Goal: Task Accomplishment & Management: Use online tool/utility

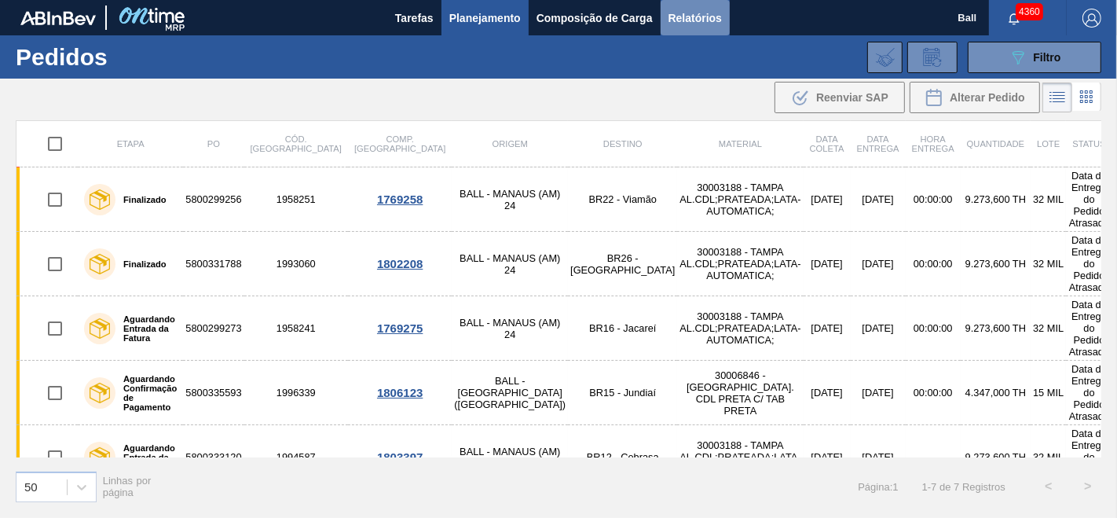
click at [685, 20] on span "Relatórios" at bounding box center [695, 18] width 53 height 19
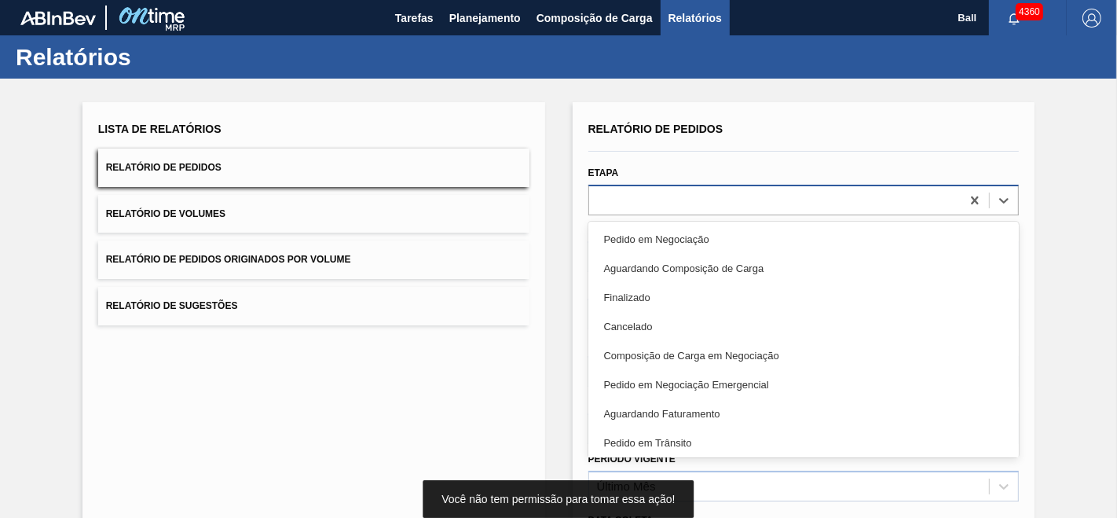
click at [613, 210] on div at bounding box center [775, 200] width 372 height 23
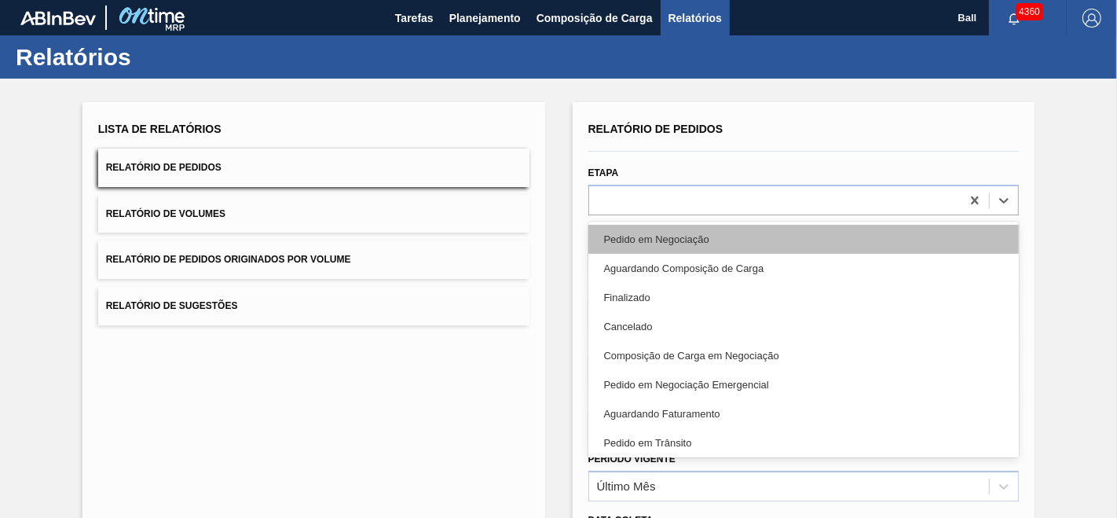
click at [623, 236] on div "Pedido em Negociação" at bounding box center [803, 239] width 431 height 29
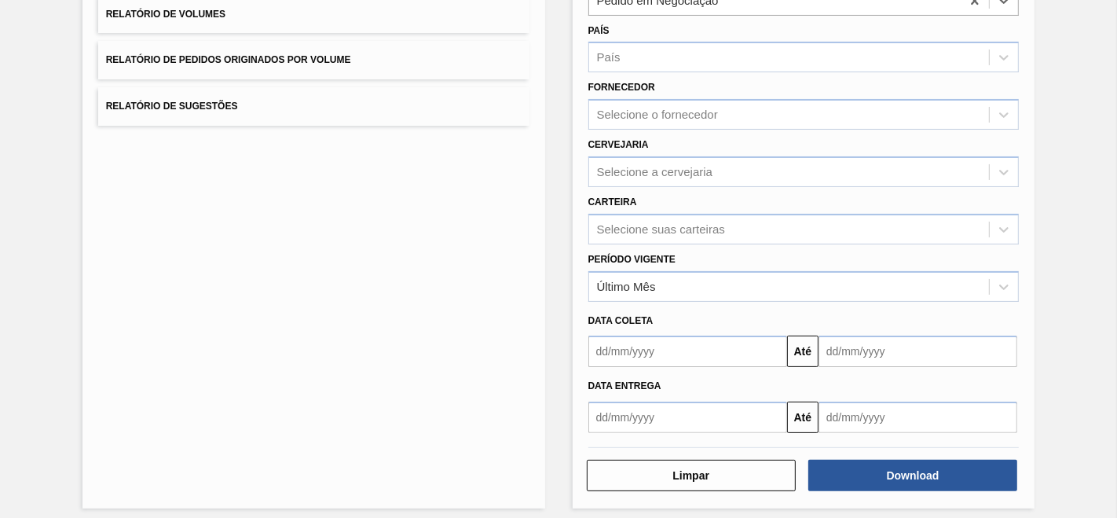
scroll to position [205, 0]
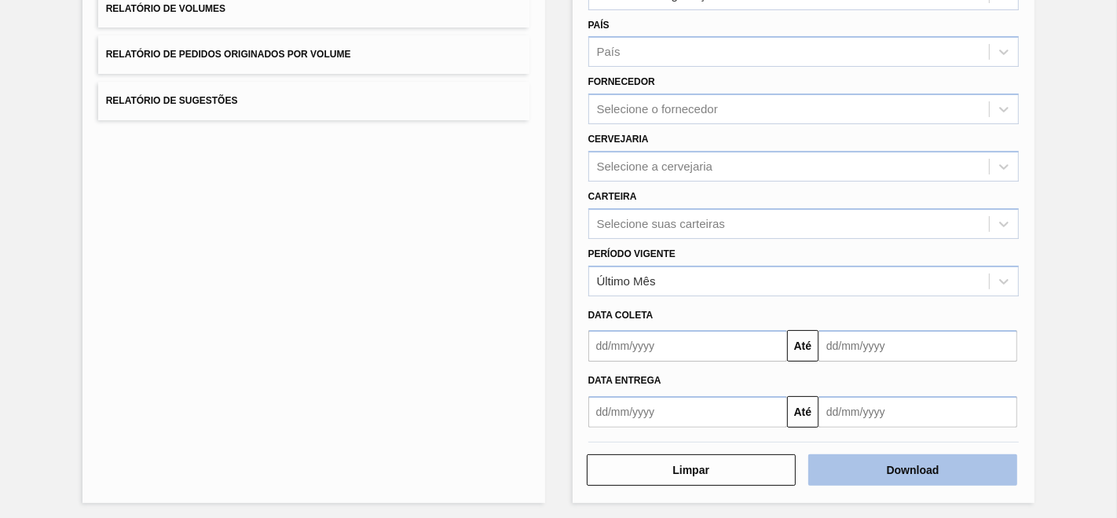
click at [931, 467] on button "Download" at bounding box center [912, 469] width 209 height 31
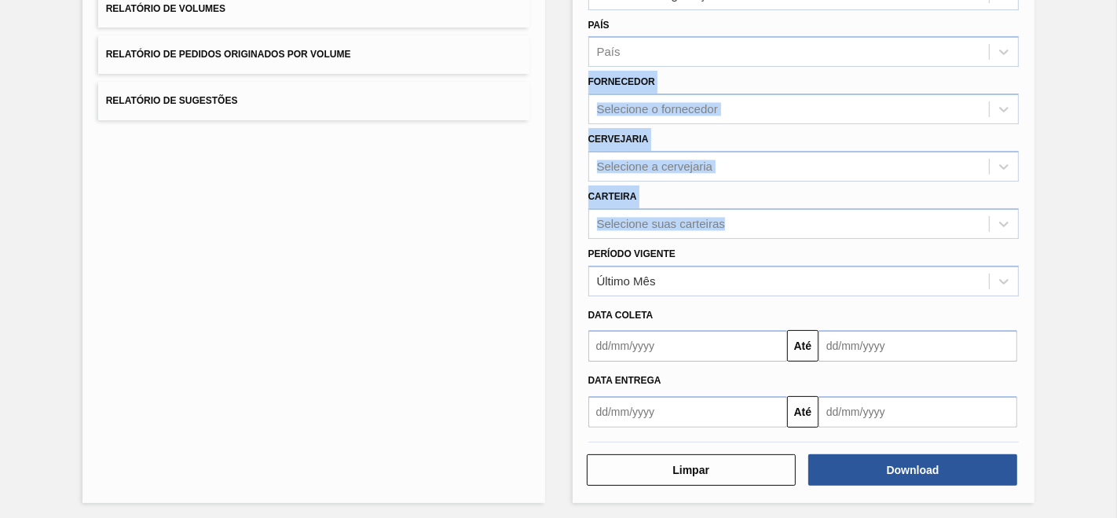
drag, startPoint x: 1112, startPoint y: 218, endPoint x: 1116, endPoint y: 48, distance: 170.5
click at [1116, 48] on main "Tarefas Planejamento Composição de Carga Relatórios Ball 4360 Marcar todas como…" at bounding box center [558, 259] width 1117 height 518
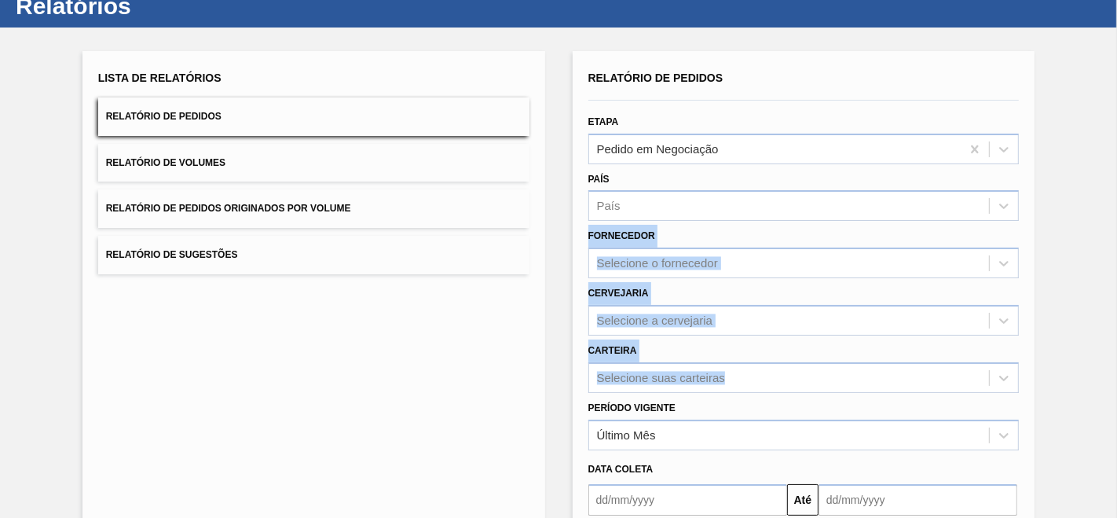
scroll to position [0, 0]
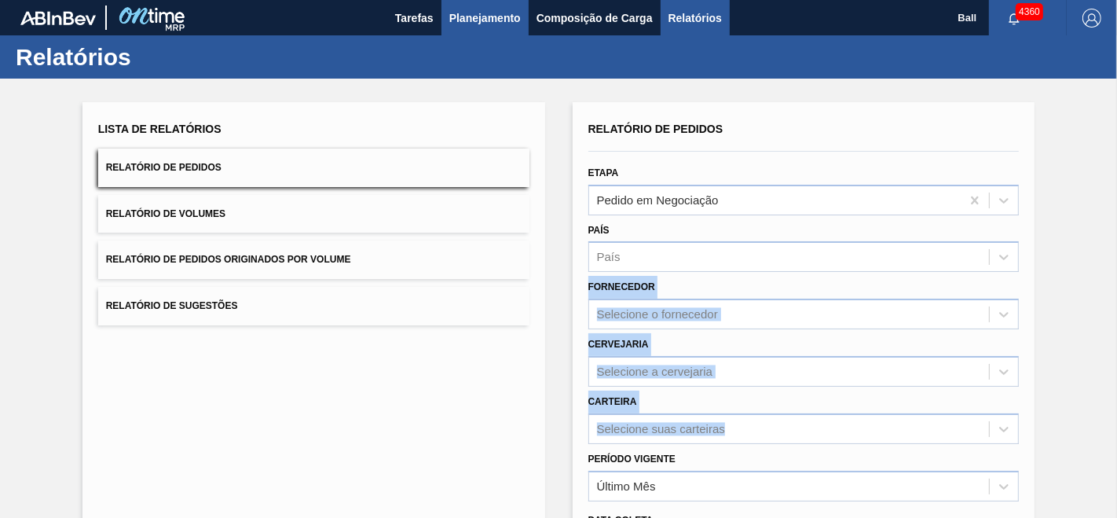
click at [477, 9] on span "Planejamento" at bounding box center [484, 18] width 71 height 19
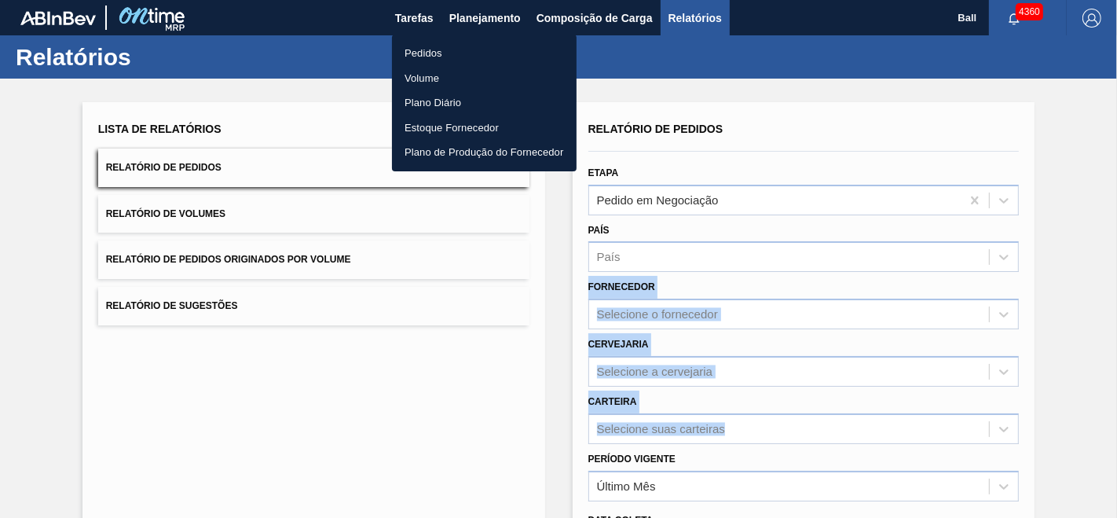
click at [426, 44] on li "Pedidos" at bounding box center [484, 53] width 185 height 25
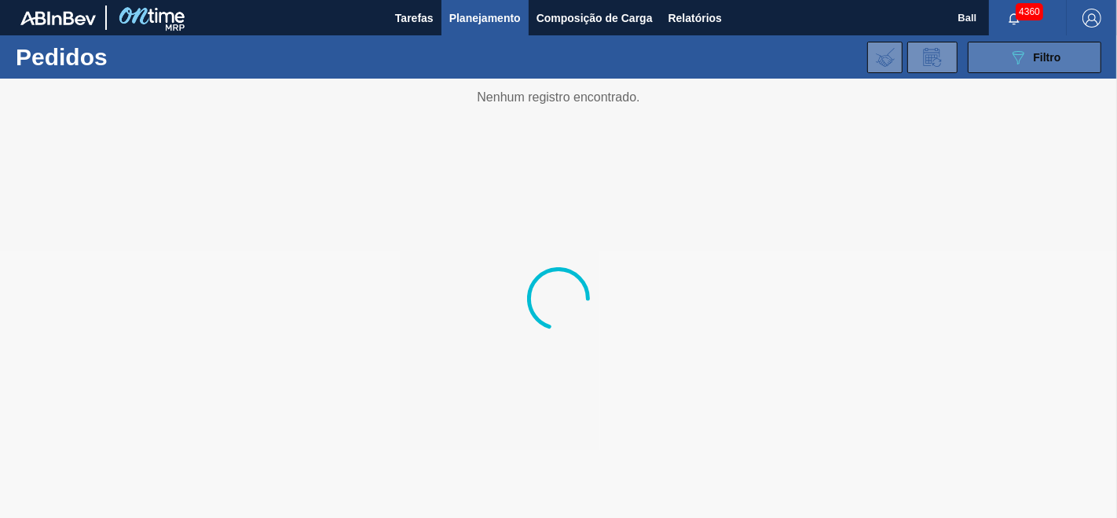
click at [1019, 57] on icon "089F7B8B-B2A5-4AFE-B5C0-19BA573D28AC" at bounding box center [1018, 57] width 19 height 19
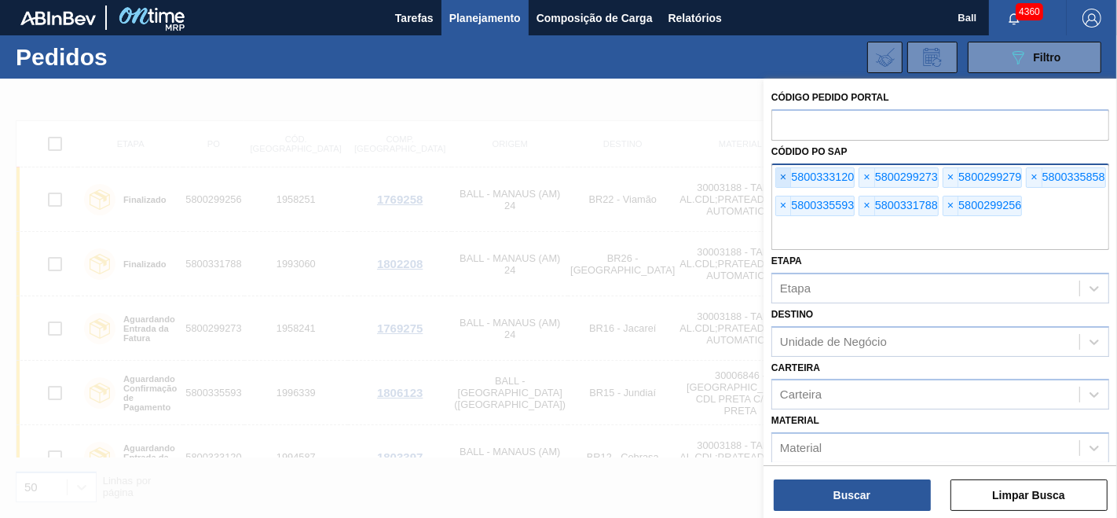
click at [783, 178] on span "×" at bounding box center [783, 177] width 15 height 19
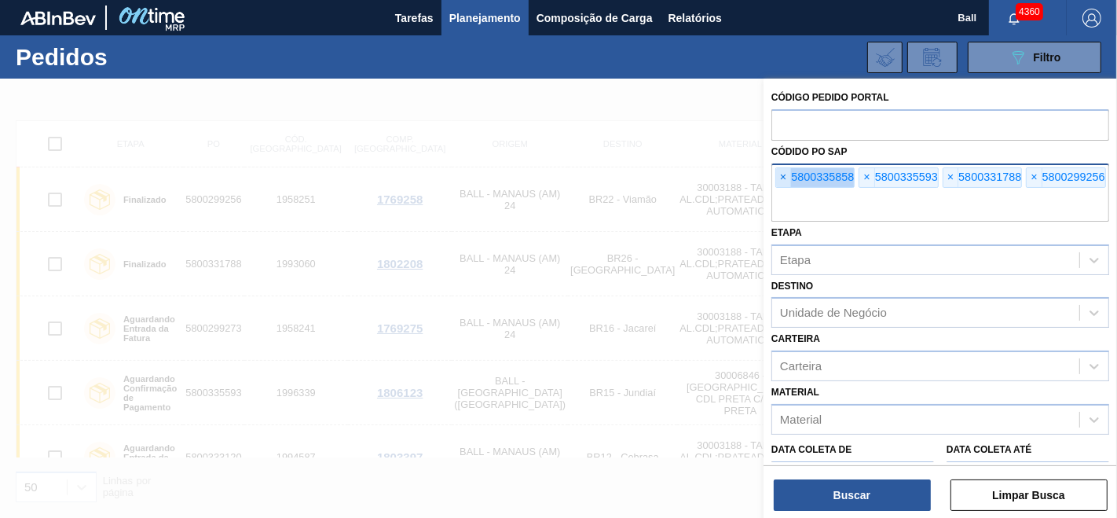
click at [783, 178] on span "×" at bounding box center [783, 177] width 15 height 19
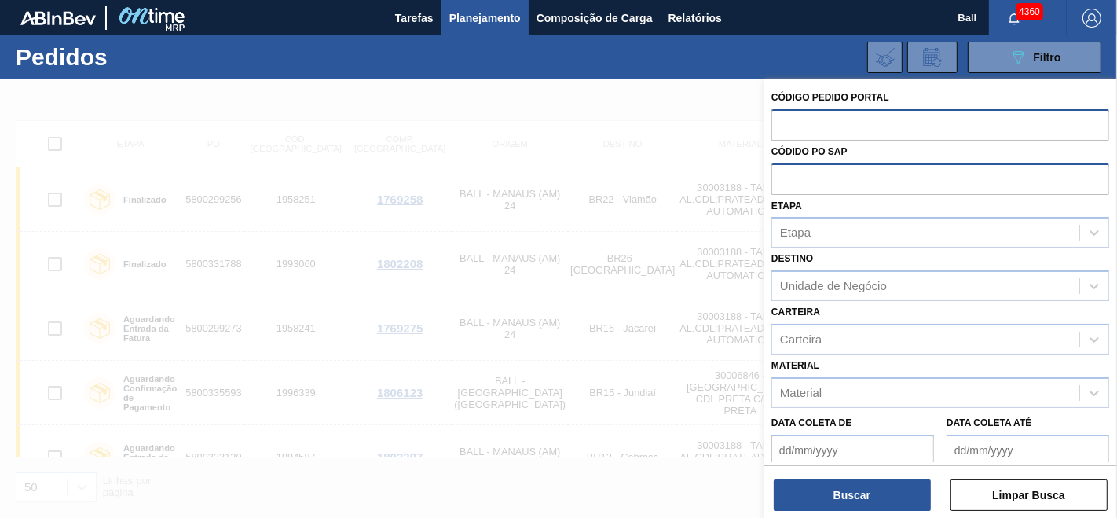
click at [788, 126] on input "text" at bounding box center [940, 124] width 338 height 30
paste input "text"
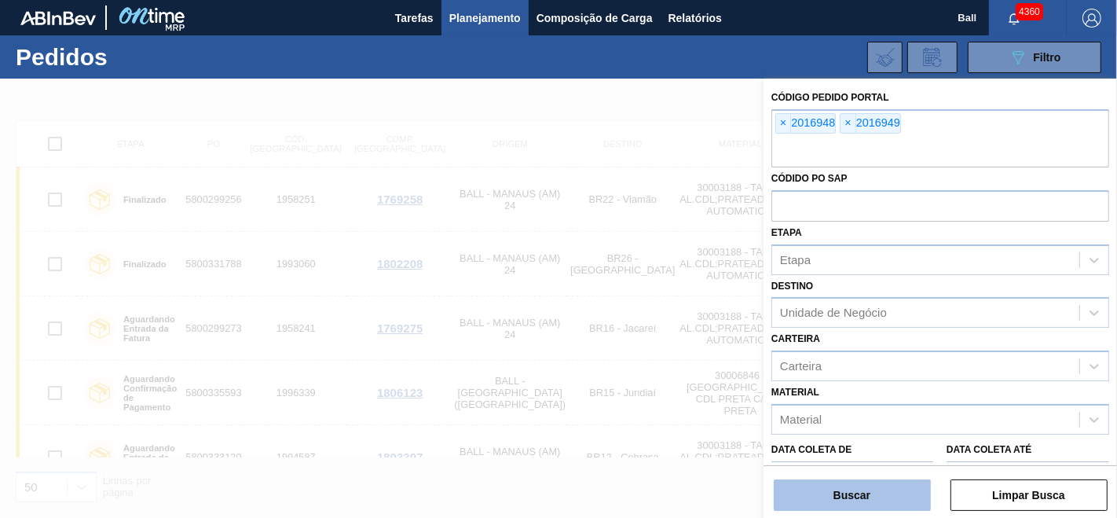
click at [818, 501] on button "Buscar" at bounding box center [852, 494] width 157 height 31
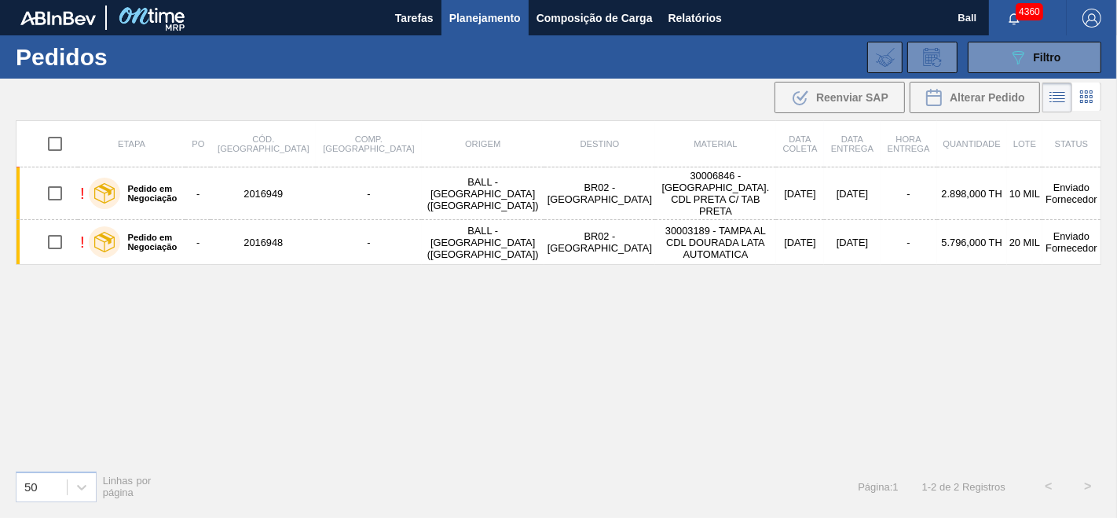
click at [51, 142] on input "checkbox" at bounding box center [54, 143] width 33 height 33
checkbox input "true"
click at [828, 93] on span "Reenviar SAP" at bounding box center [852, 97] width 72 height 13
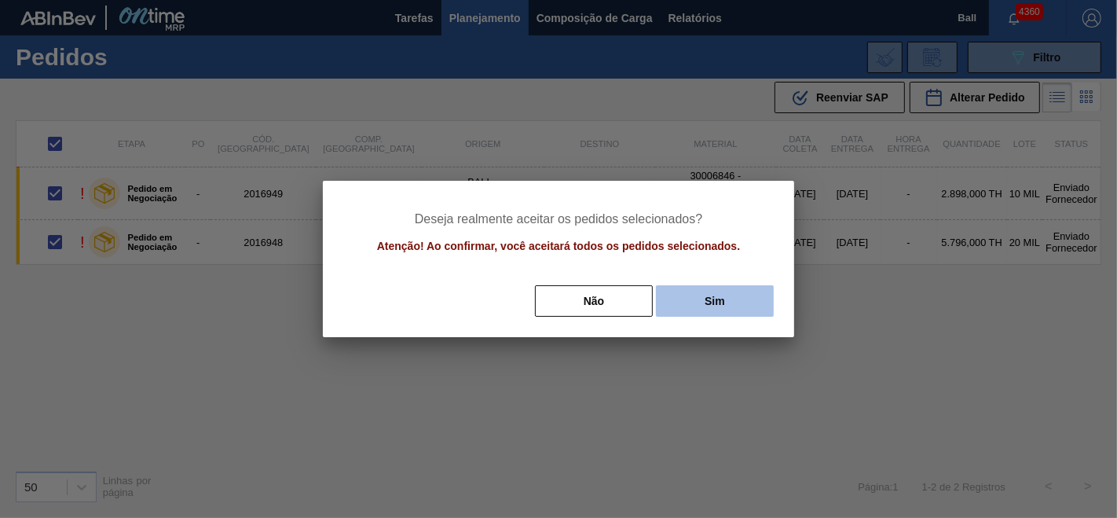
click at [731, 302] on button "Sim" at bounding box center [715, 300] width 118 height 31
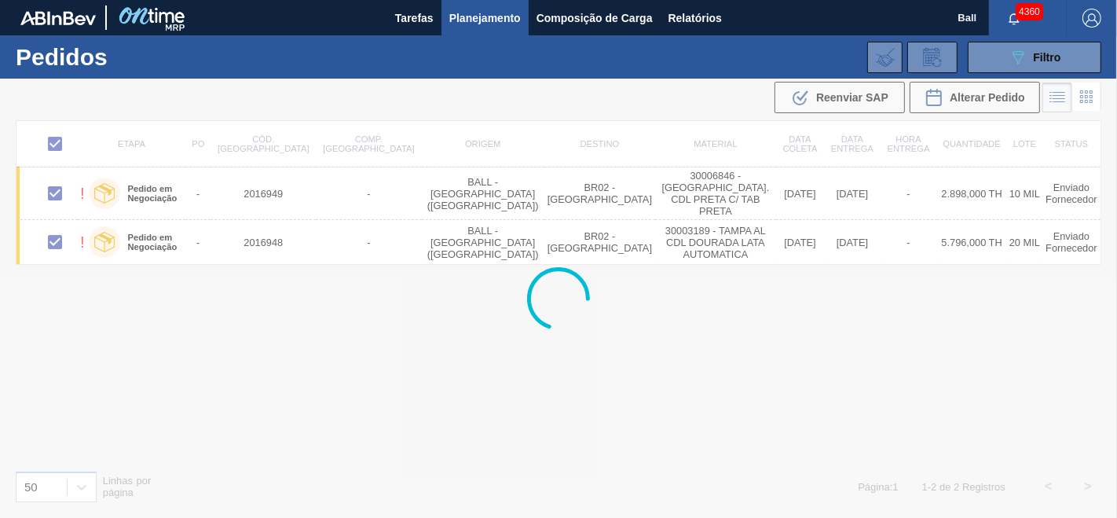
checkbox input "false"
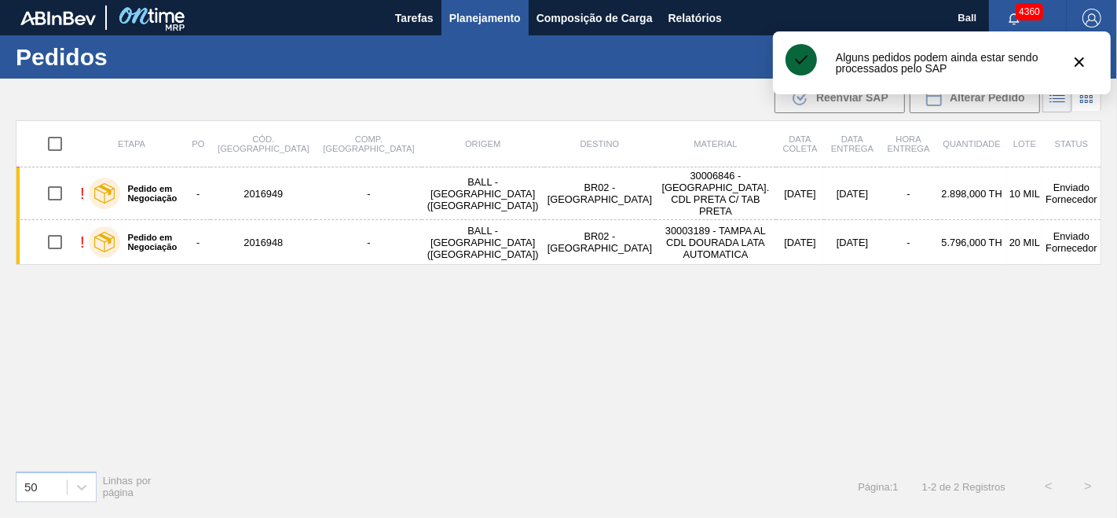
click at [731, 302] on div "Etapa PO Cód. Pedido Comp. Carga Origem Destino Material Data coleta Data entre…" at bounding box center [559, 288] width 1086 height 337
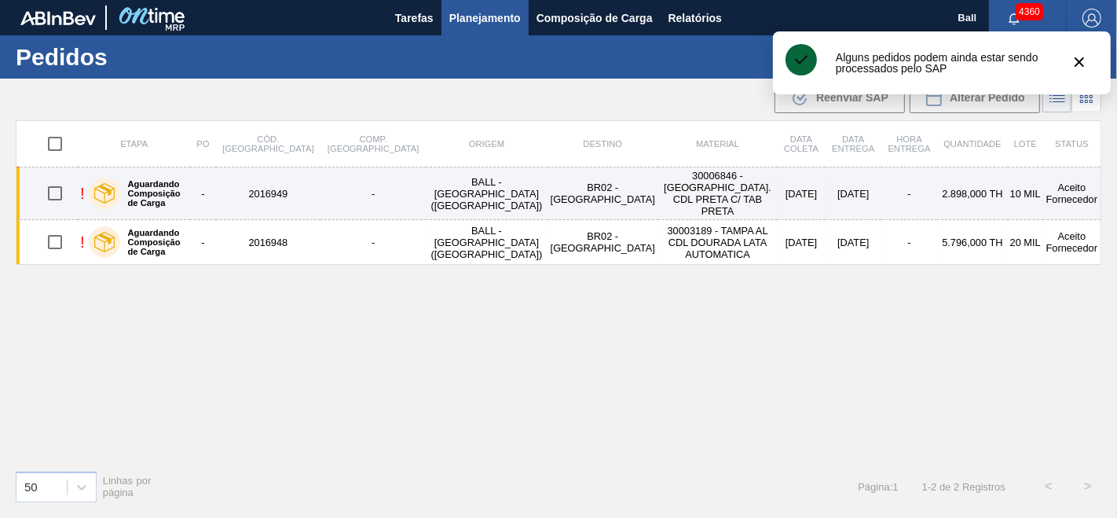
click at [673, 194] on td "30006846 - [GEOGRAPHIC_DATA]. CDL PRETA C/ TAB PRETA" at bounding box center [717, 193] width 119 height 53
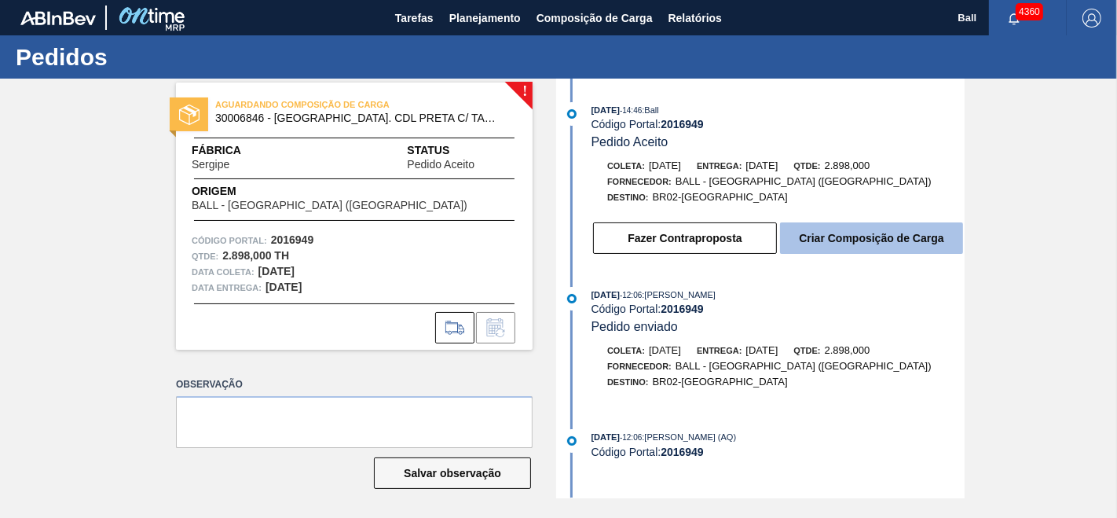
click at [872, 242] on button "Criar Composição de Carga" at bounding box center [871, 237] width 183 height 31
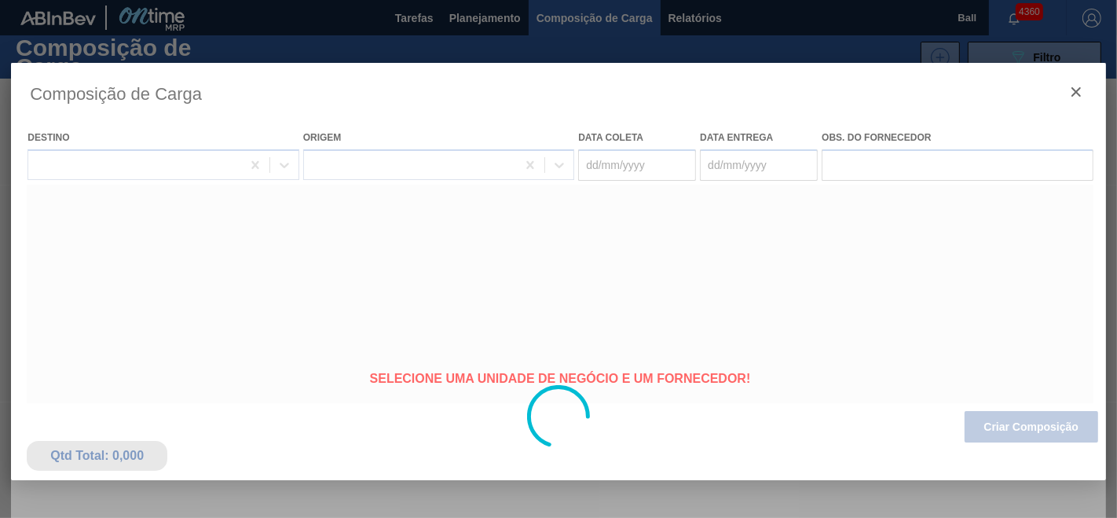
type coleta "[DATE]"
type entrega "[DATE]"
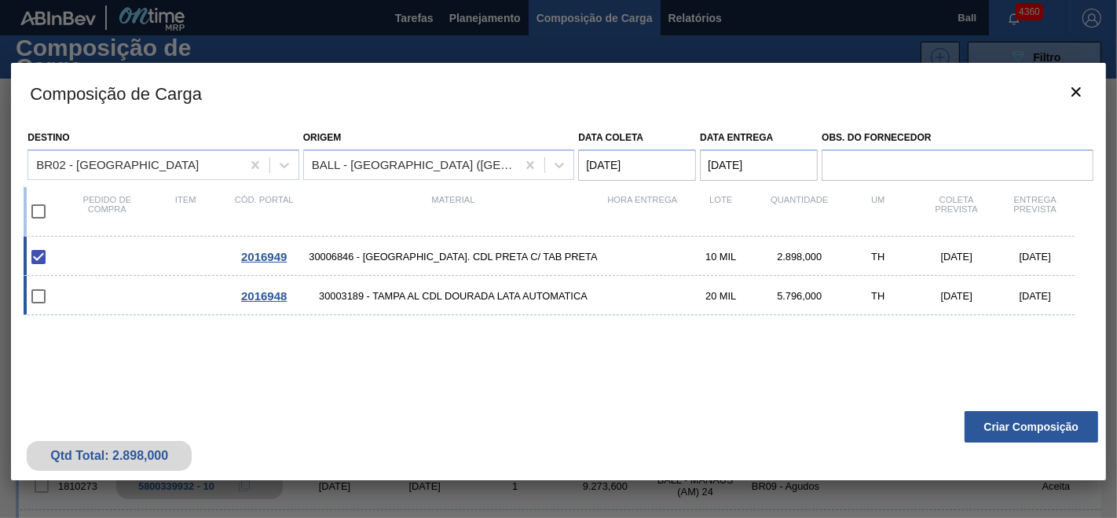
click at [40, 297] on input "checkbox" at bounding box center [38, 296] width 33 height 33
checkbox input "false"
click at [41, 215] on input "checkbox" at bounding box center [38, 211] width 33 height 33
checkbox input "true"
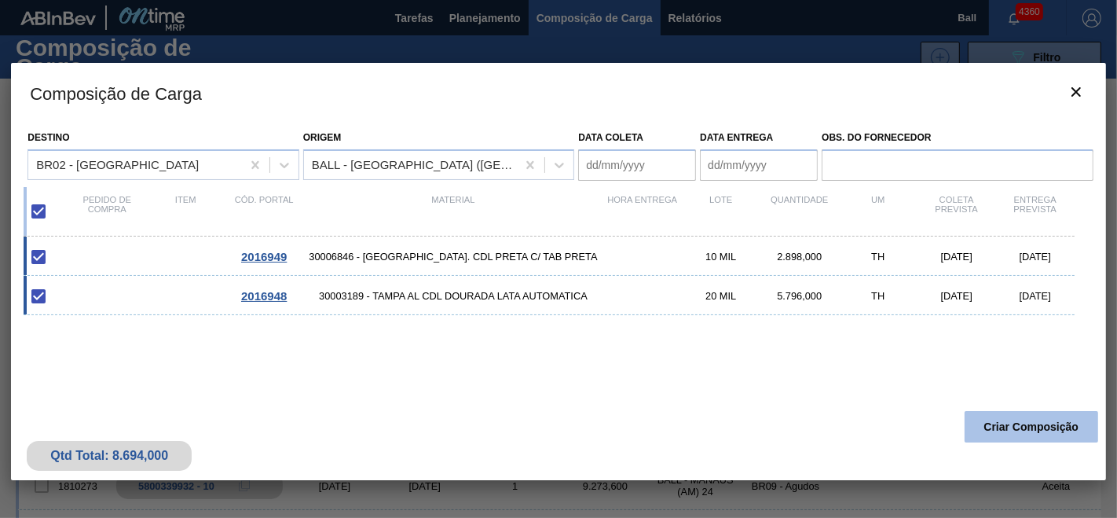
click at [1009, 432] on button "Criar Composição" at bounding box center [1032, 426] width 134 height 31
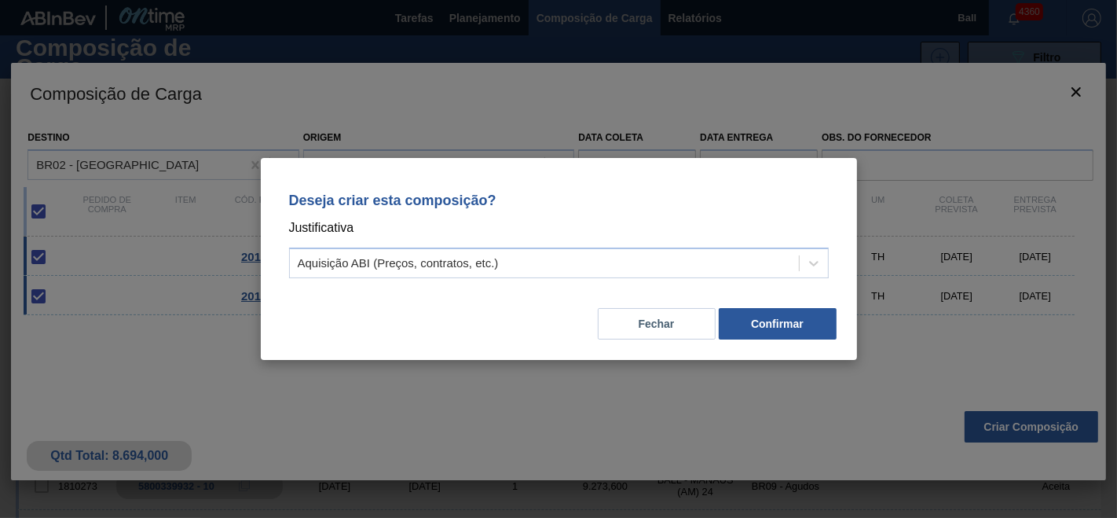
click at [476, 238] on p "Justificativa" at bounding box center [559, 228] width 540 height 20
click at [456, 272] on div "Aquisição ABI (Preços, contratos, etc.)" at bounding box center [544, 263] width 509 height 23
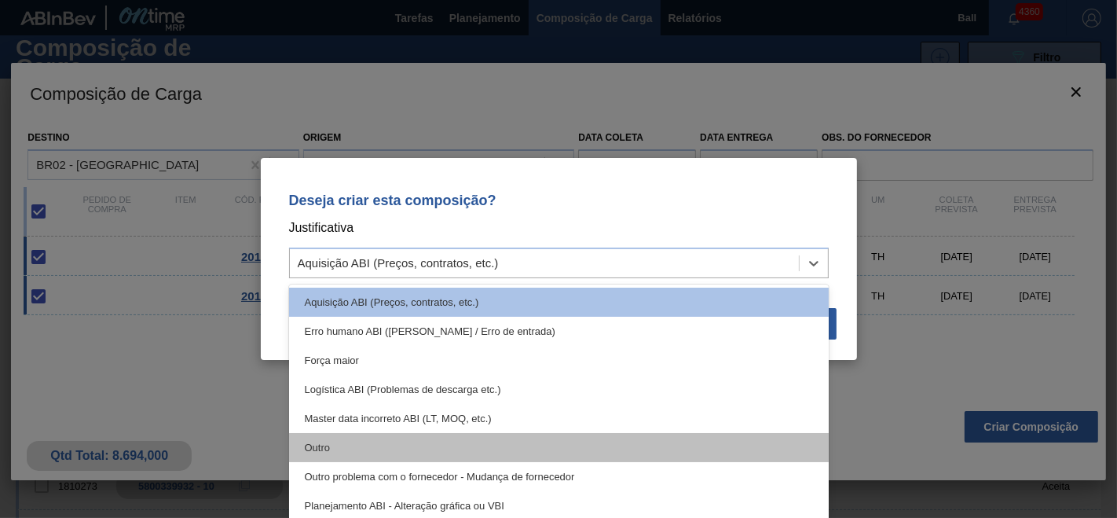
click at [343, 449] on div "Outro" at bounding box center [559, 447] width 540 height 29
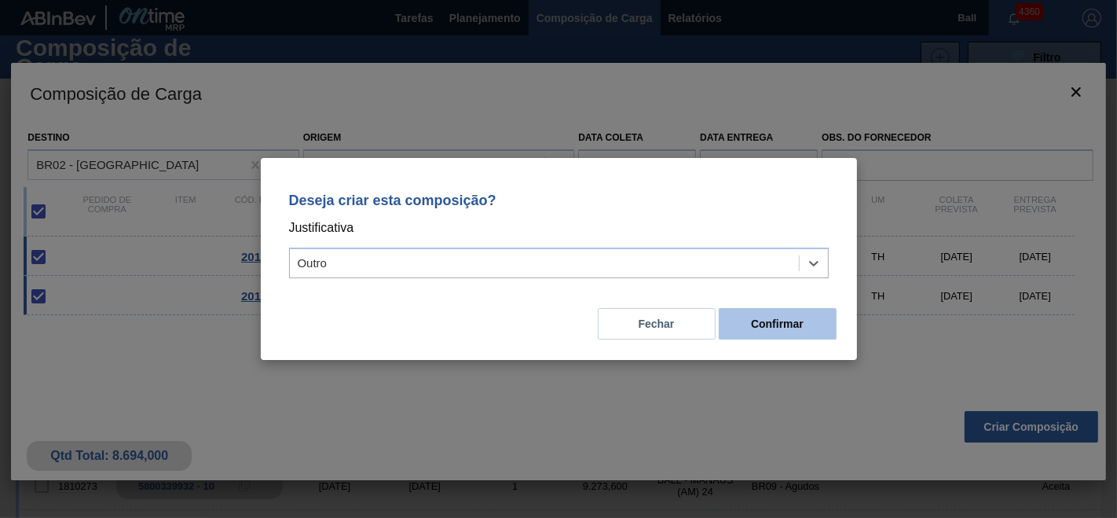
click at [801, 324] on button "Confirmar" at bounding box center [778, 323] width 118 height 31
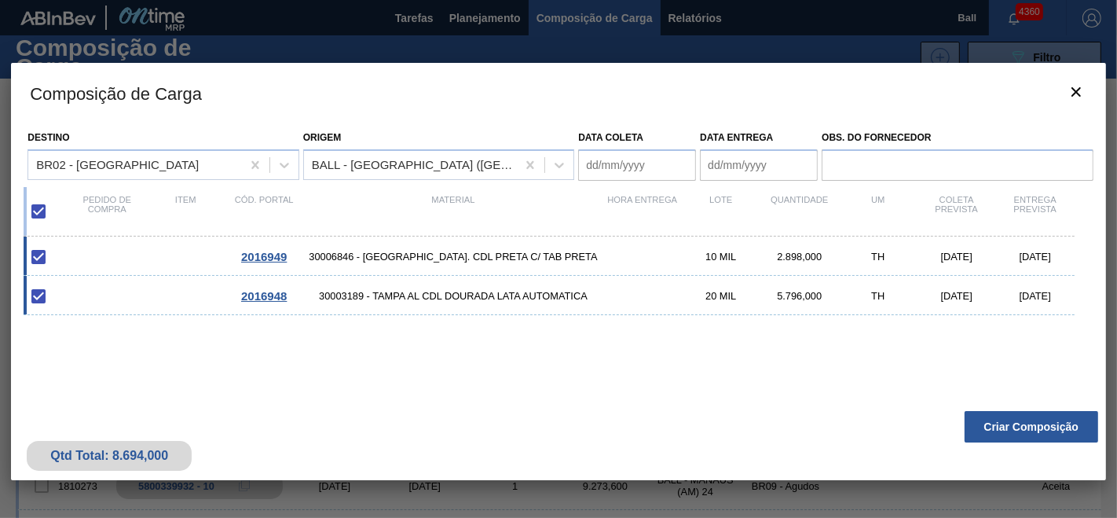
click at [509, 379] on div "2016949 30006846 - [GEOGRAPHIC_DATA] AL. CDL PRETA C/ TAB PRETA 10 MIL 2.898,00…" at bounding box center [556, 334] width 1064 height 196
